Goal: Check status

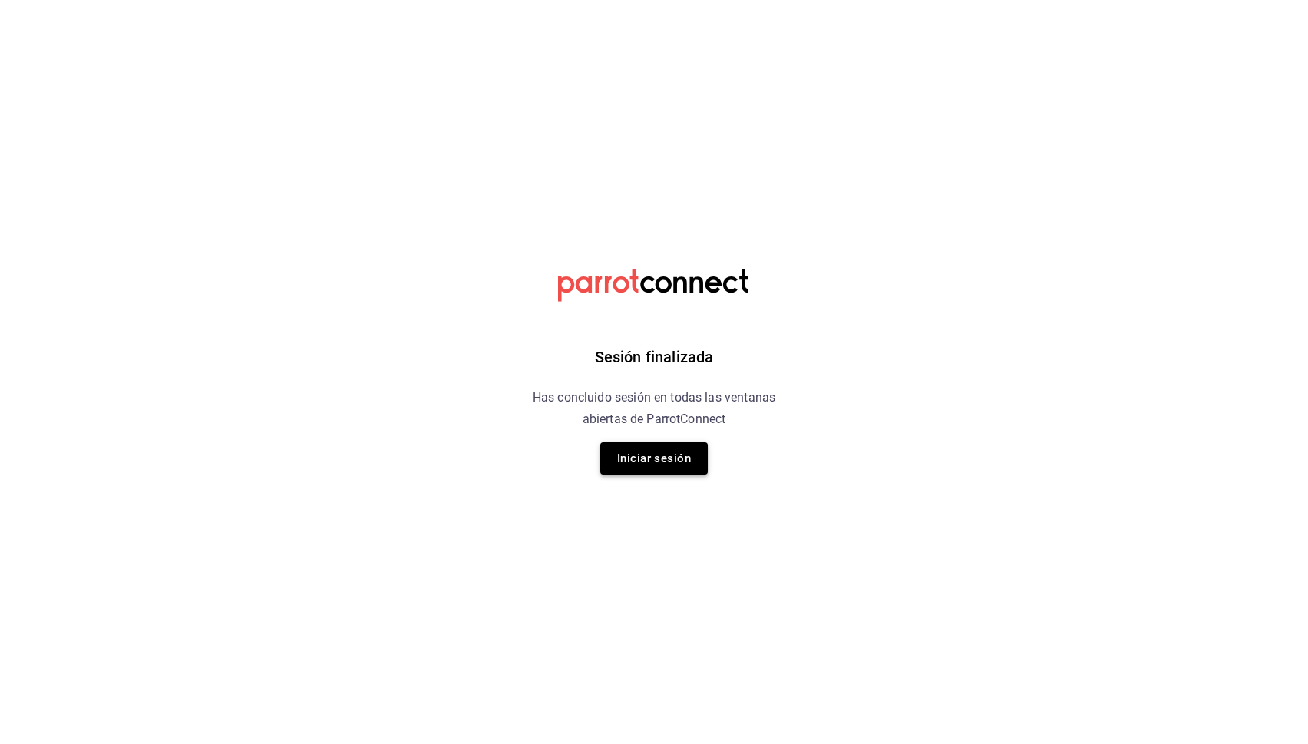
click at [659, 448] on button "Iniciar sesión" at bounding box center [653, 458] width 107 height 32
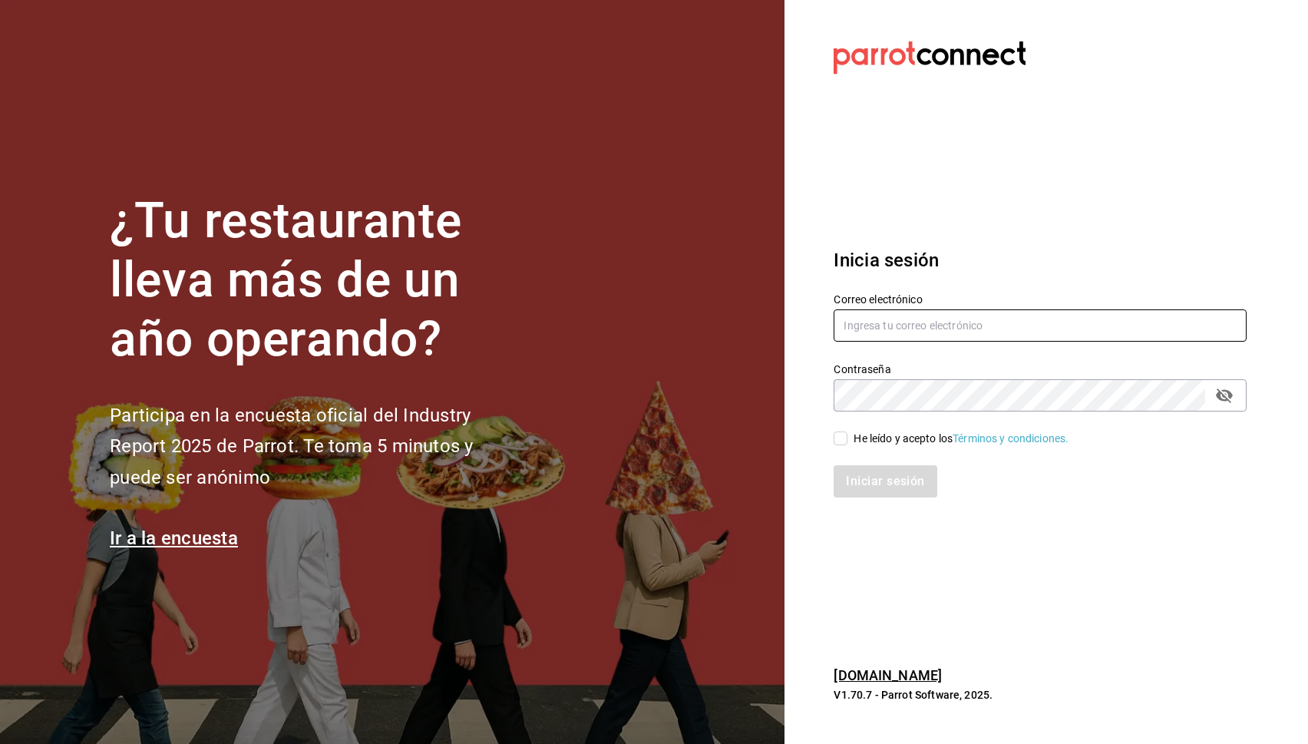
click at [979, 338] on input "text" at bounding box center [1040, 325] width 413 height 32
type input "danysepulveda15@gmail.com"
click at [874, 435] on div "He leído y acepto los Términos y condiciones." at bounding box center [961, 439] width 215 height 16
click at [848, 435] on input "He leído y acepto los Términos y condiciones." at bounding box center [841, 438] width 14 height 14
checkbox input "true"
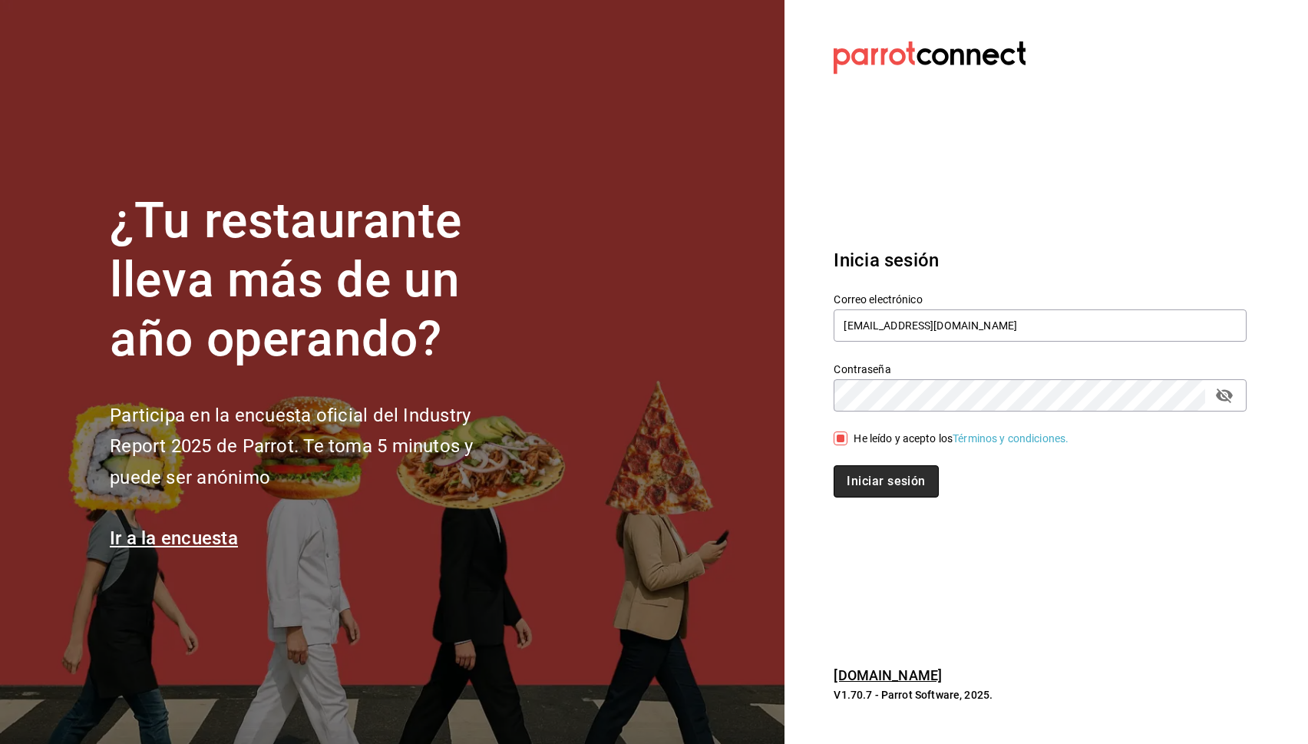
click at [881, 480] on button "Iniciar sesión" at bounding box center [886, 481] width 104 height 32
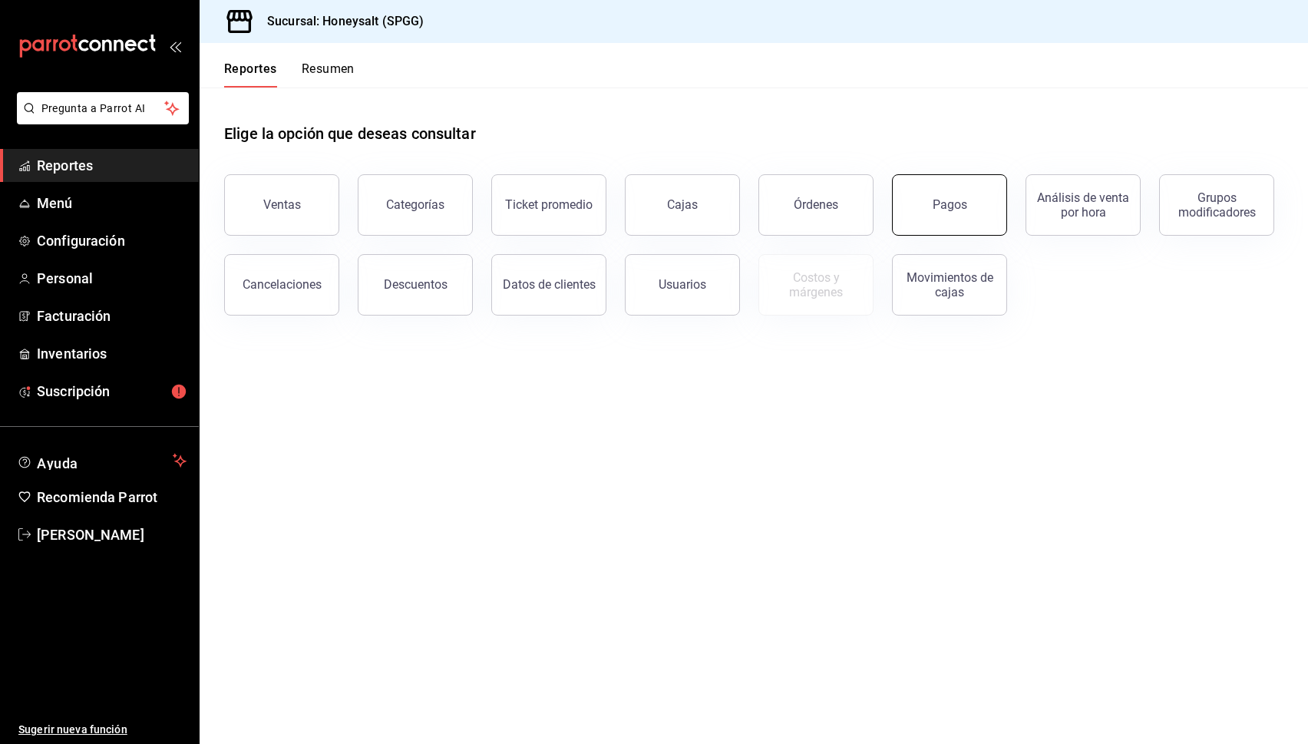
click at [986, 198] on button "Pagos" at bounding box center [949, 204] width 115 height 61
